Goal: Transaction & Acquisition: Purchase product/service

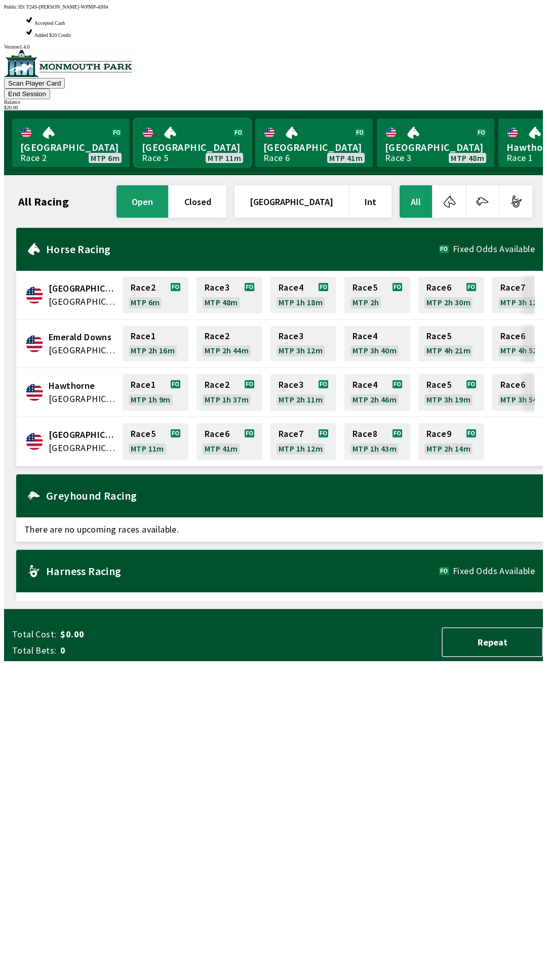
click at [187, 118] on link "[GEOGRAPHIC_DATA] Race 5 MTP 11m" at bounding box center [192, 142] width 117 height 49
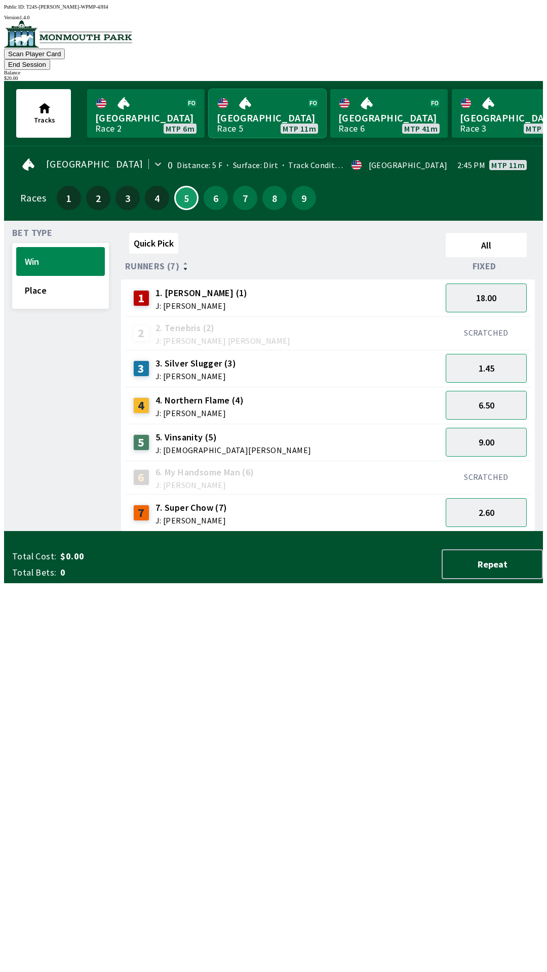
click at [273, 97] on link "[GEOGRAPHIC_DATA] Race 5 MTP 11m" at bounding box center [267, 113] width 117 height 49
click at [72, 276] on button "Place" at bounding box center [60, 290] width 89 height 29
click at [499, 283] on button "6.00" at bounding box center [485, 297] width 81 height 29
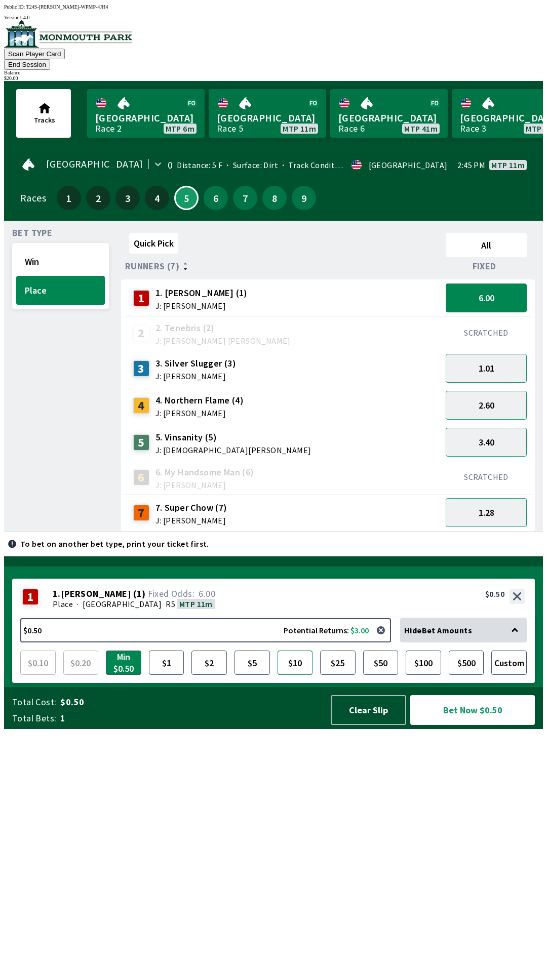
click at [291, 675] on button "$10" at bounding box center [294, 662] width 35 height 24
click at [478, 725] on button "Bet Now $10.00" at bounding box center [472, 710] width 125 height 30
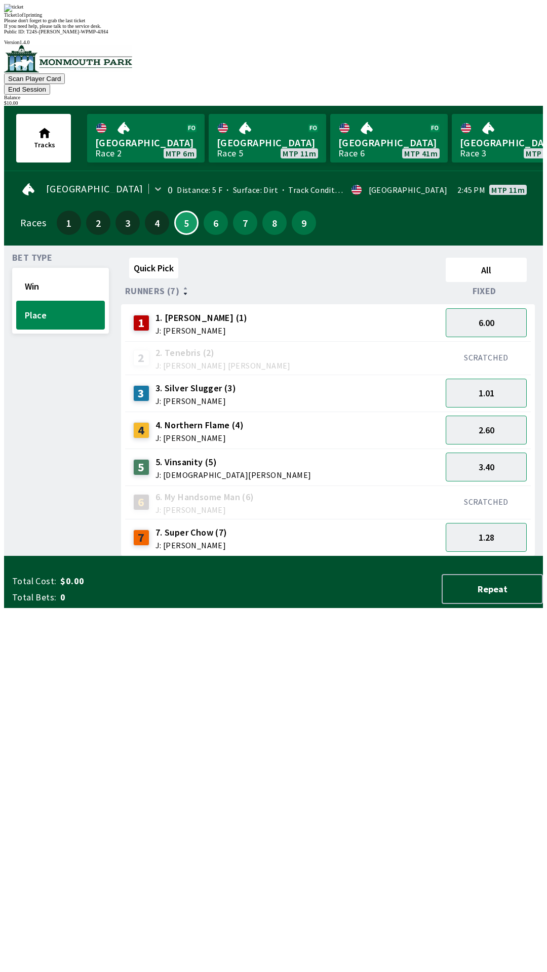
click at [500, 556] on div "Quick Pick All Runners (7) Fixed 1 1. [PERSON_NAME] (1) J: [PERSON_NAME] 6.00 2…" at bounding box center [332, 405] width 422 height 303
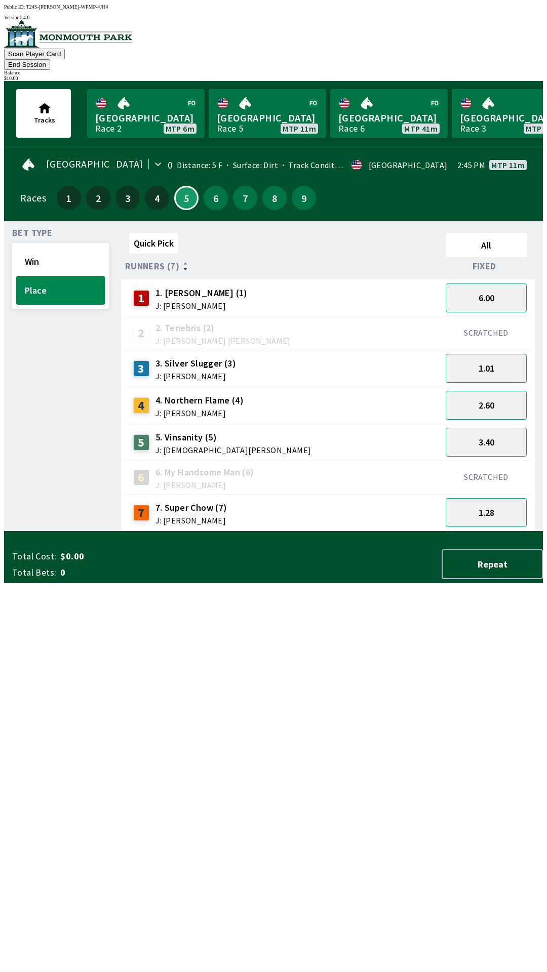
click at [50, 59] on button "End Session" at bounding box center [27, 64] width 46 height 11
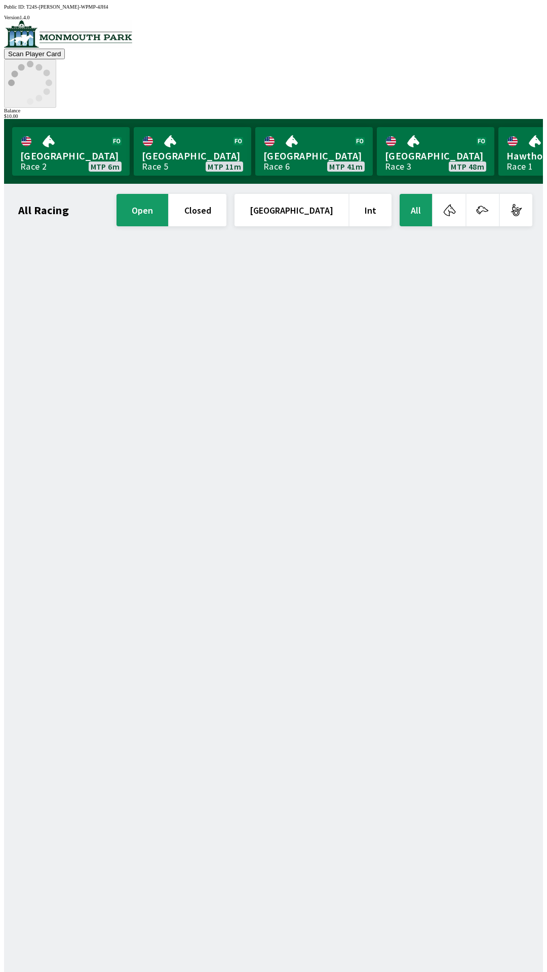
click at [52, 61] on icon at bounding box center [30, 83] width 44 height 44
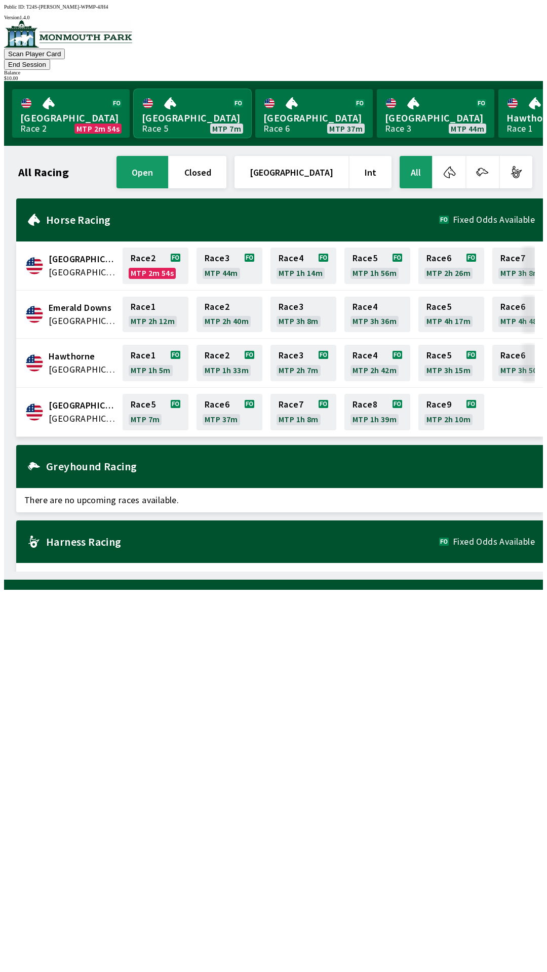
click at [179, 96] on link "[GEOGRAPHIC_DATA] Race 5 MTP 7m" at bounding box center [192, 113] width 117 height 49
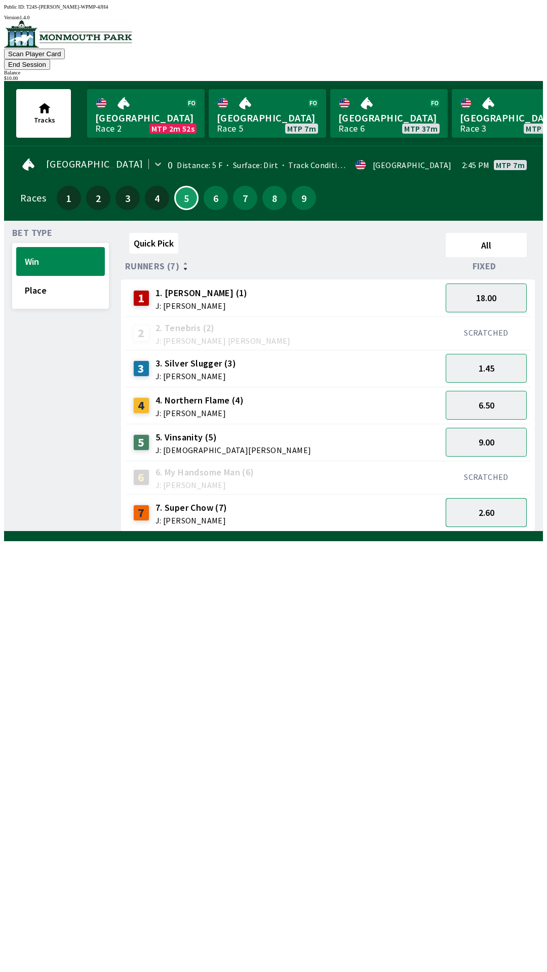
click at [477, 498] on button "2.60" at bounding box center [485, 512] width 81 height 29
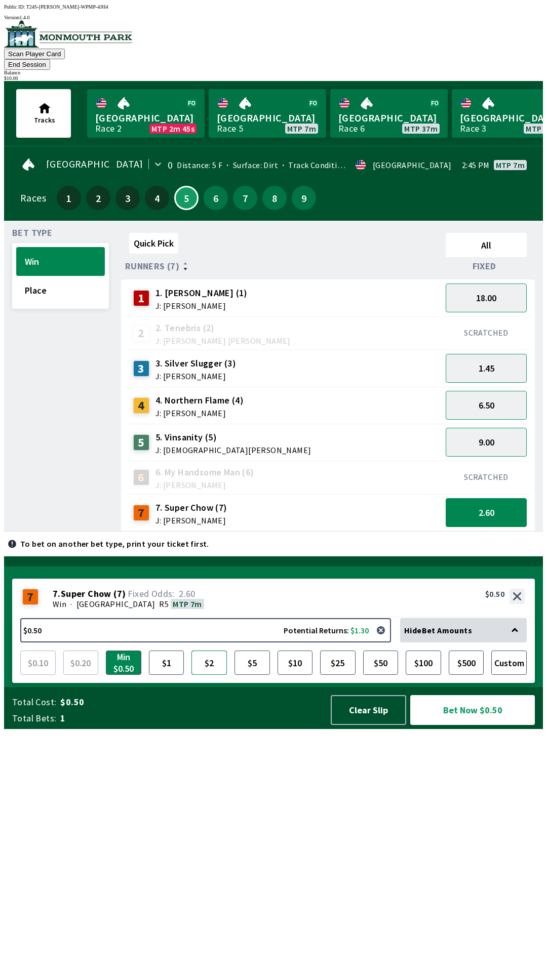
click at [213, 675] on button "$2" at bounding box center [208, 662] width 35 height 24
click at [149, 642] on button "$2.00 Potential Returns: $5.20" at bounding box center [205, 630] width 371 height 24
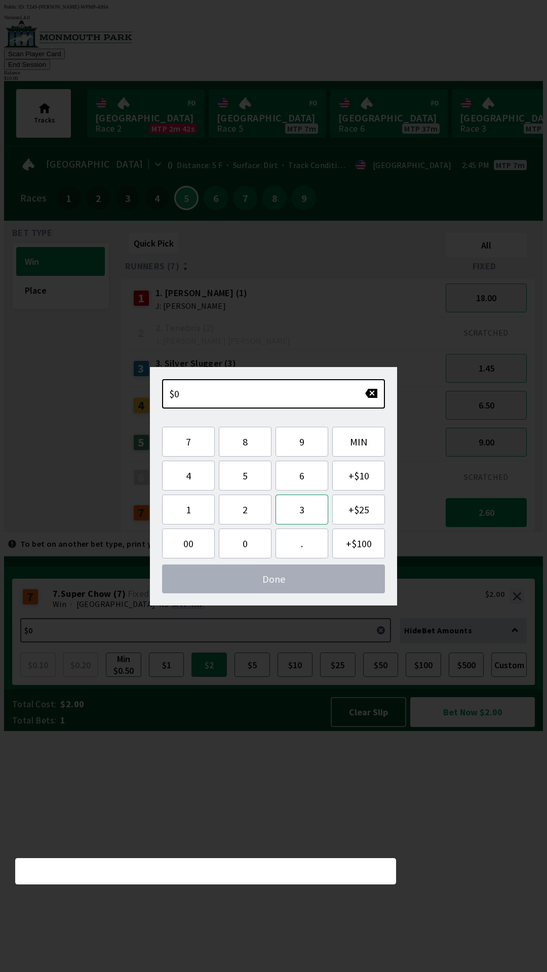
click at [302, 511] on button "3" at bounding box center [301, 510] width 53 height 30
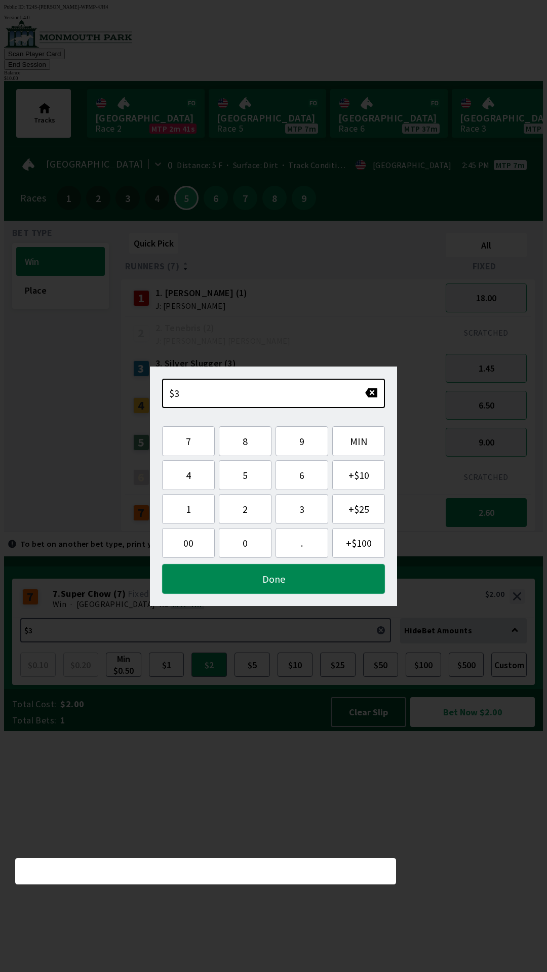
click at [267, 578] on button "Done" at bounding box center [273, 579] width 223 height 30
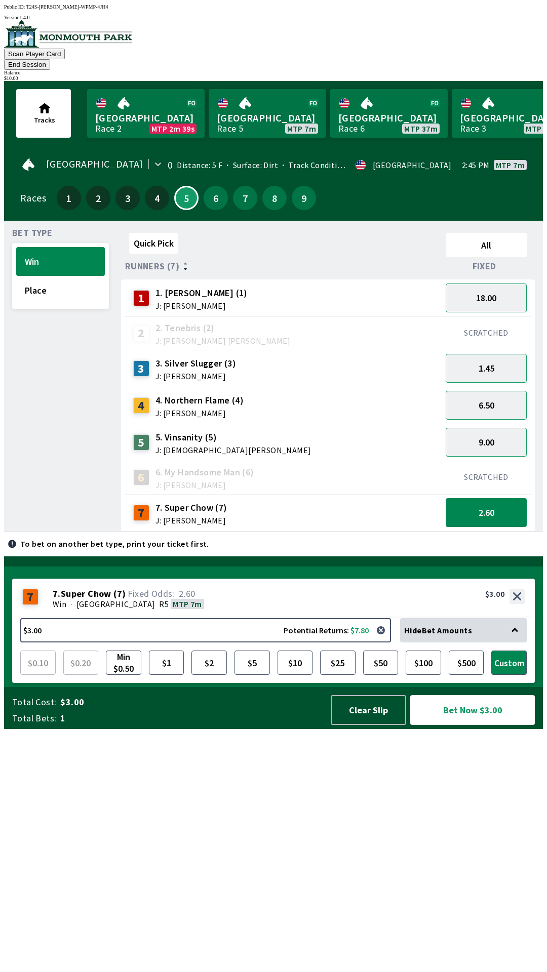
click at [441, 725] on button "Bet Now $3.00" at bounding box center [472, 710] width 125 height 30
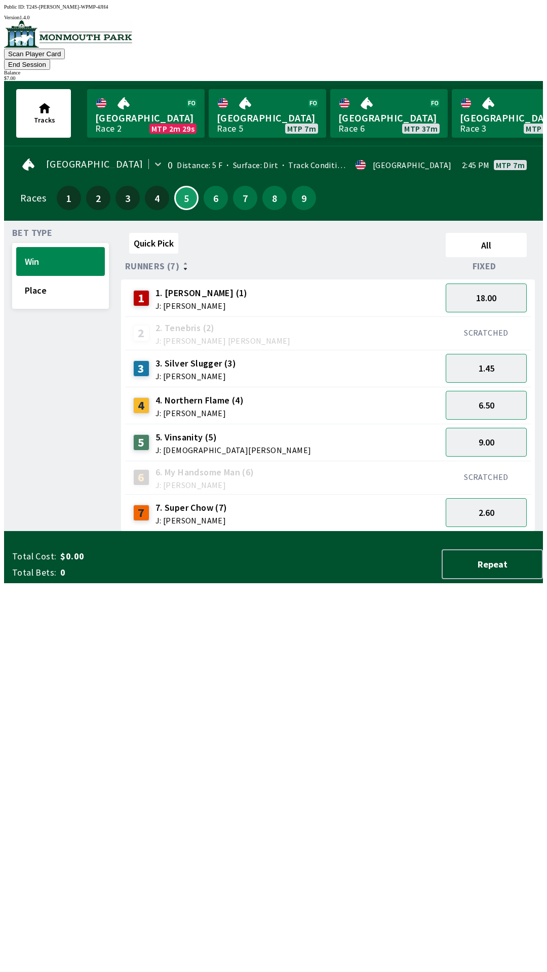
click at [466, 387] on div "6.50" at bounding box center [485, 405] width 89 height 37
click at [466, 392] on button "6.50" at bounding box center [485, 405] width 81 height 29
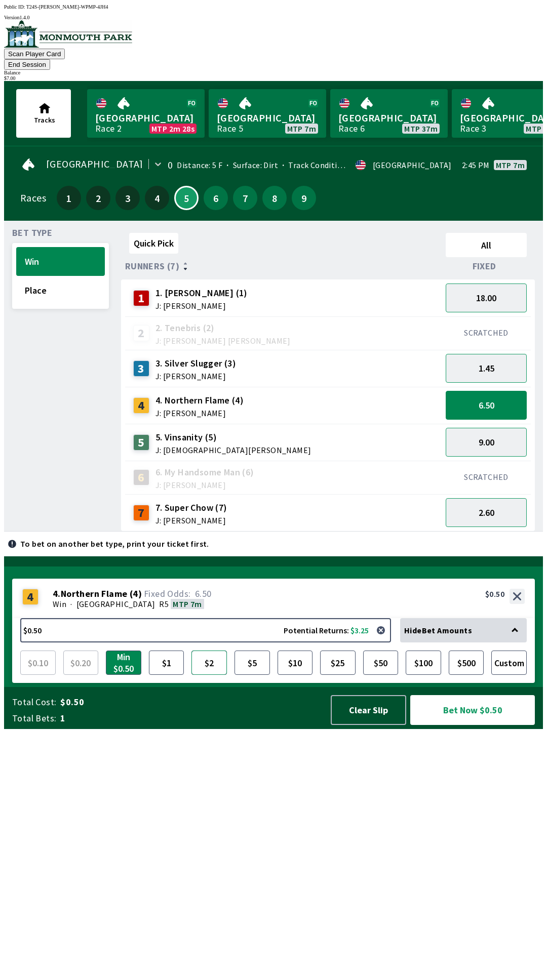
click at [204, 675] on button "$2" at bounding box center [208, 662] width 35 height 24
click at [444, 725] on button "Bet Now $2.00" at bounding box center [472, 710] width 125 height 30
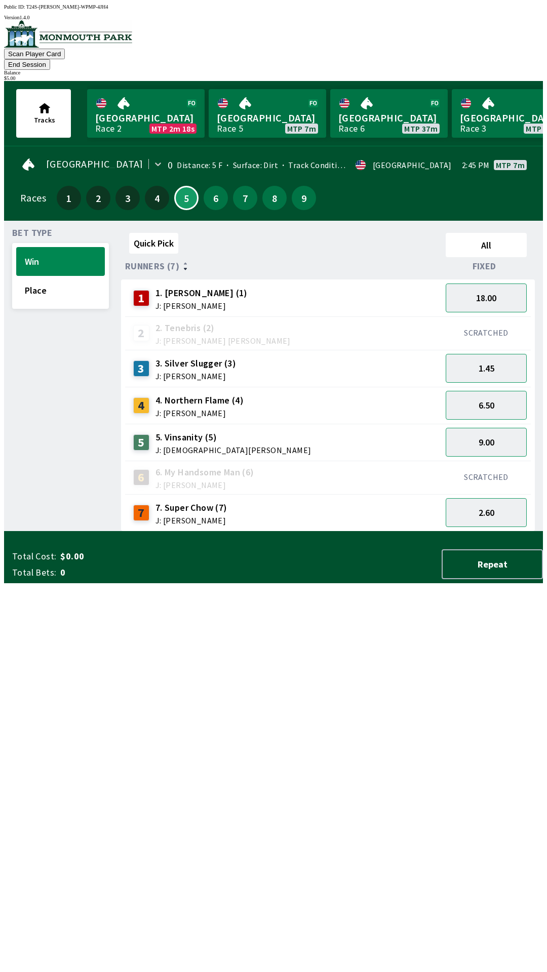
click at [350, 531] on div "Quick Pick All Runners (7) Fixed 1 1. [PERSON_NAME] (1) J: [PERSON_NAME] 18.00 …" at bounding box center [332, 380] width 422 height 303
click at [50, 59] on button "End Session" at bounding box center [27, 64] width 46 height 11
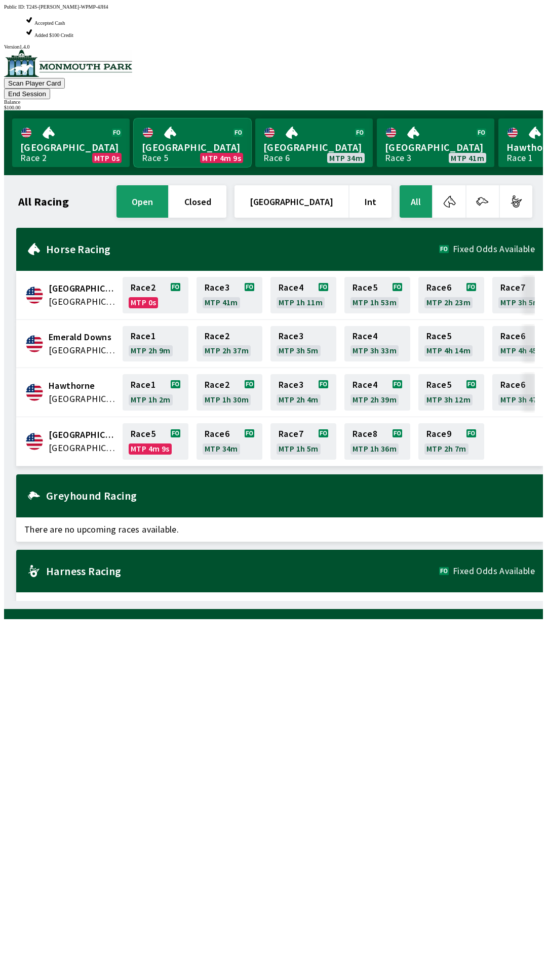
click at [189, 118] on link "[GEOGRAPHIC_DATA] Race 5 MTP 4m 9s" at bounding box center [192, 142] width 117 height 49
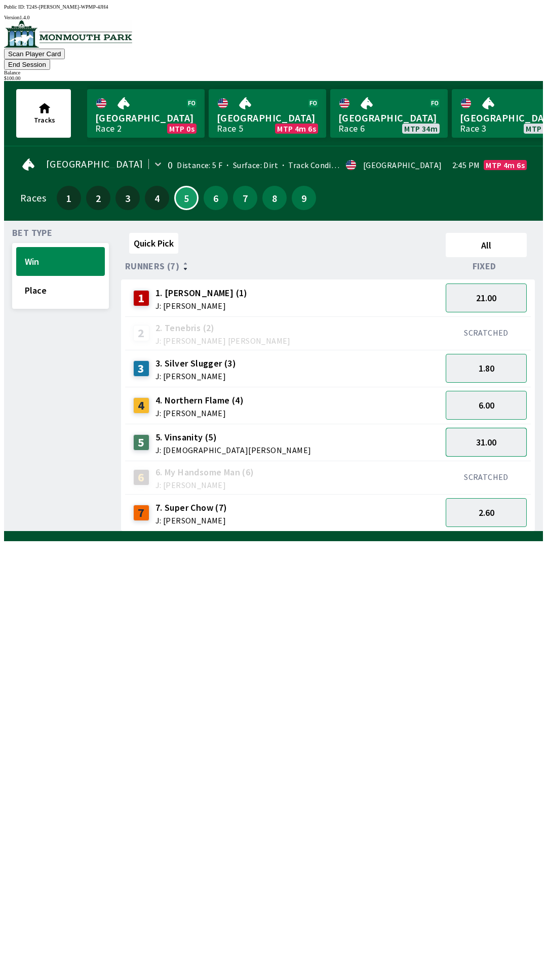
click at [493, 428] on button "31.00" at bounding box center [485, 442] width 81 height 29
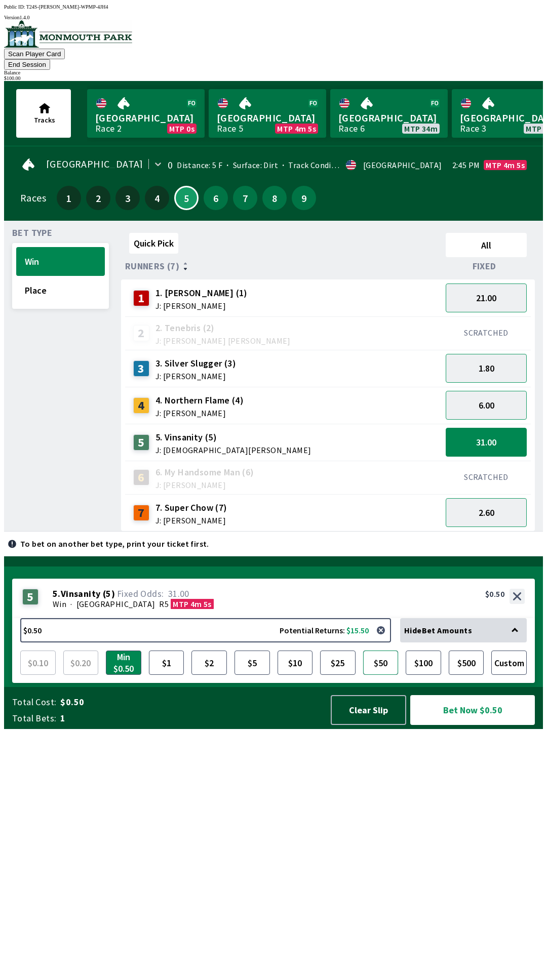
click at [383, 675] on button "$50" at bounding box center [380, 662] width 35 height 24
click at [476, 725] on button "Bet Now $50.00" at bounding box center [472, 710] width 125 height 30
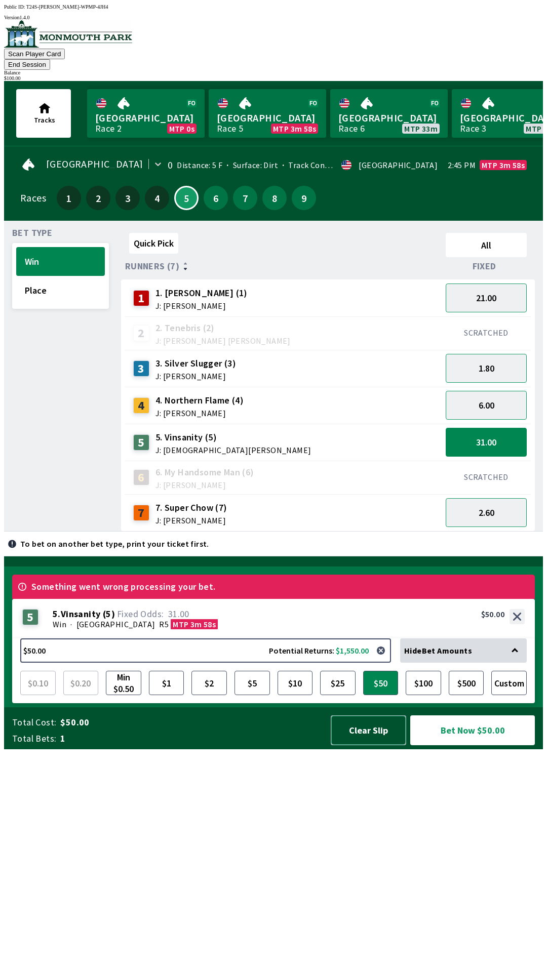
click at [377, 745] on button "Clear Slip" at bounding box center [368, 730] width 75 height 30
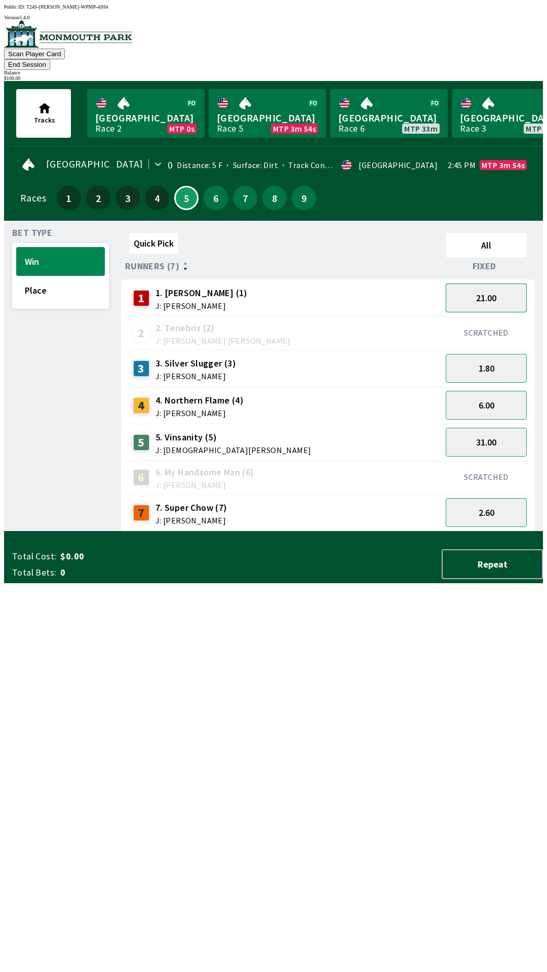
click at [495, 289] on button "21.00" at bounding box center [485, 297] width 81 height 29
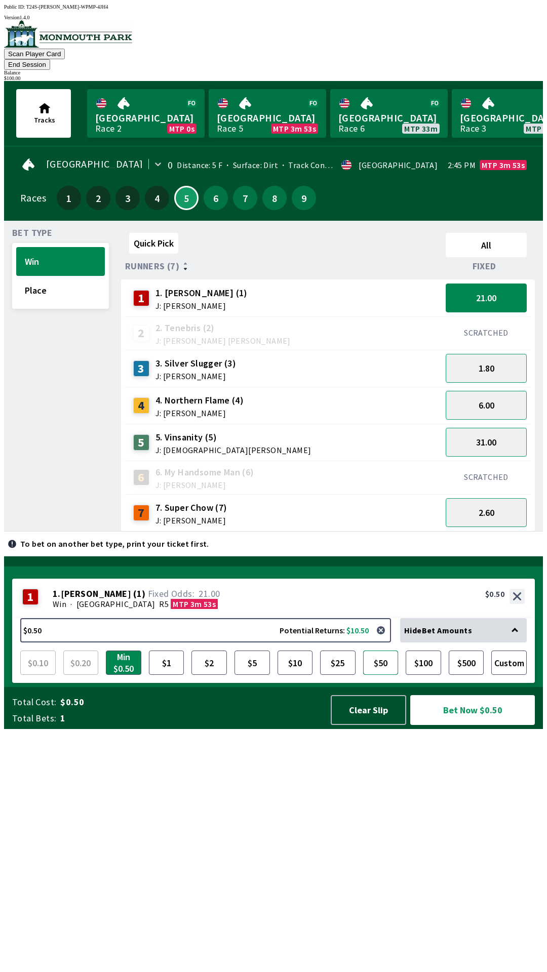
click at [381, 675] on button "$50" at bounding box center [380, 662] width 35 height 24
click at [471, 725] on button "Bet Now $50.00" at bounding box center [472, 710] width 125 height 30
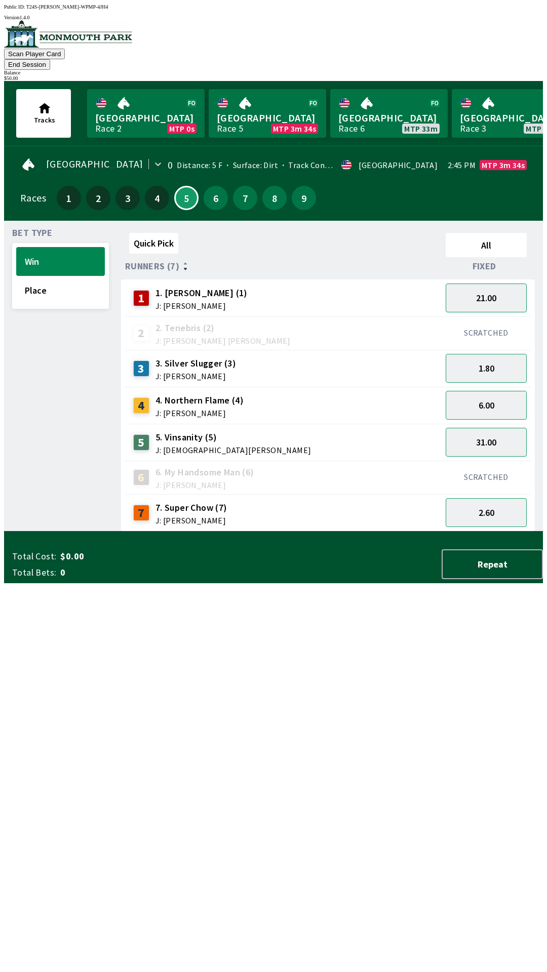
click at [50, 59] on button "End Session" at bounding box center [27, 64] width 46 height 11
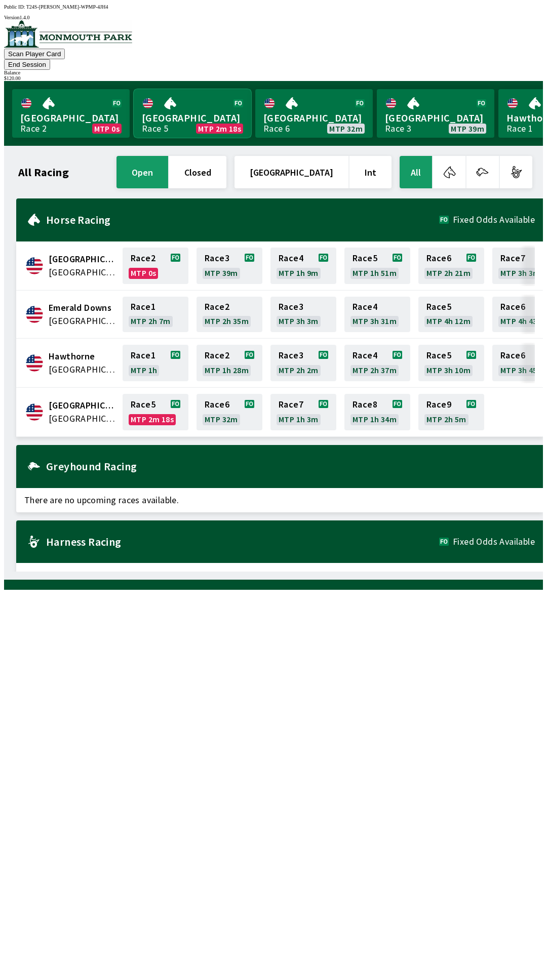
click at [197, 100] on link "Monmouth Park Race 5 MTP 2m 18s" at bounding box center [192, 113] width 117 height 49
